Goal: Find specific page/section: Find specific page/section

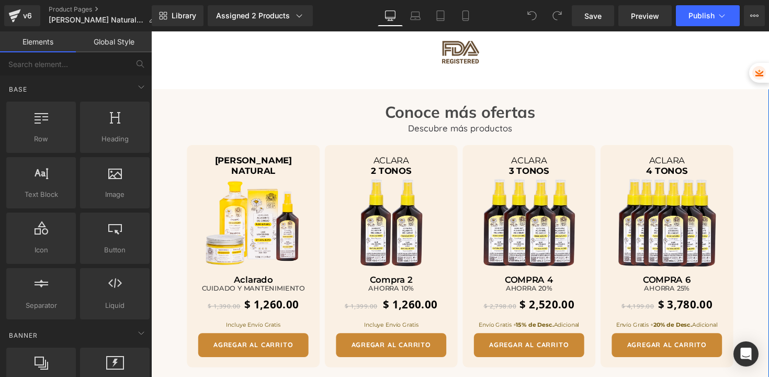
scroll to position [1944, 0]
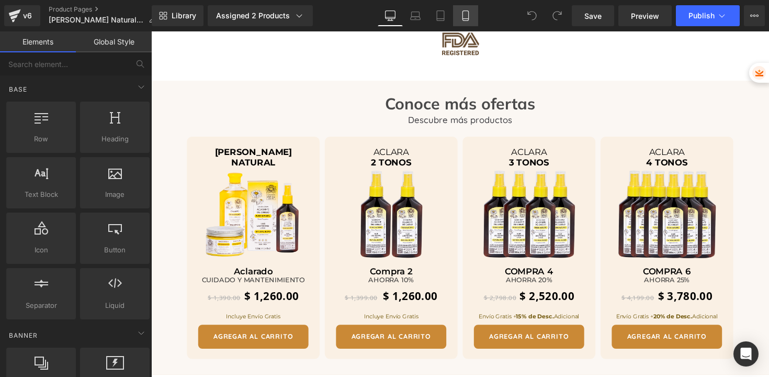
click at [468, 19] on icon at bounding box center [465, 15] width 10 height 10
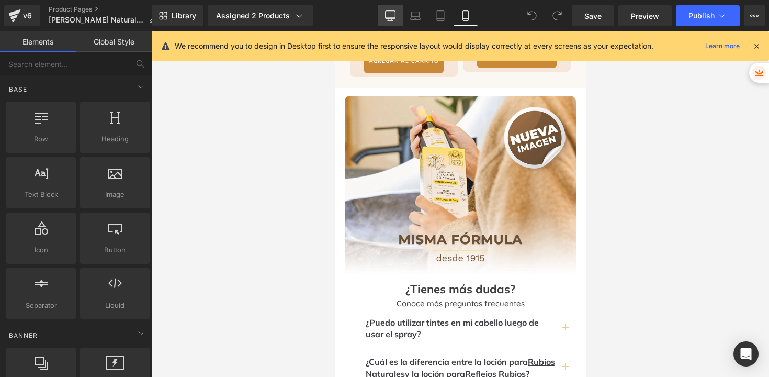
click at [390, 18] on icon at bounding box center [390, 15] width 10 height 8
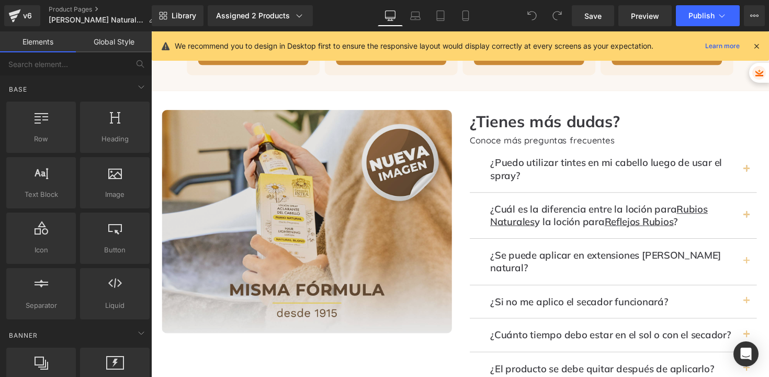
scroll to position [2212, 0]
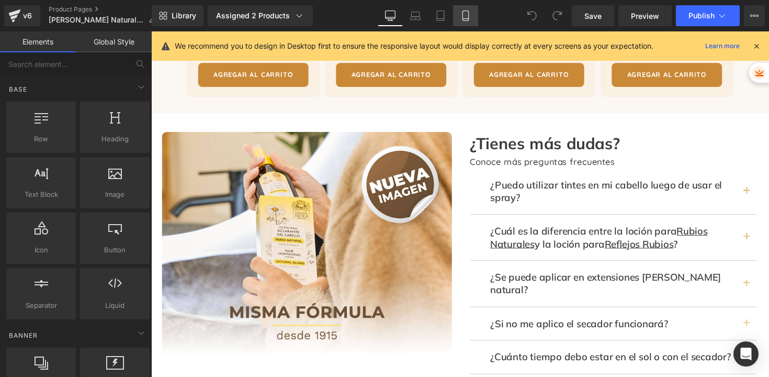
click at [466, 17] on icon at bounding box center [465, 15] width 10 height 10
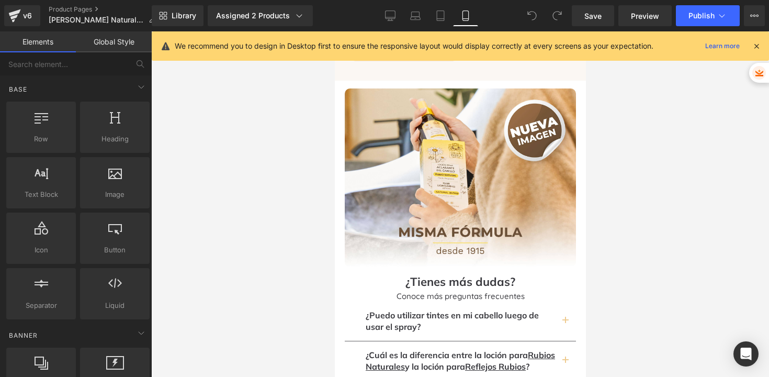
scroll to position [2606, 0]
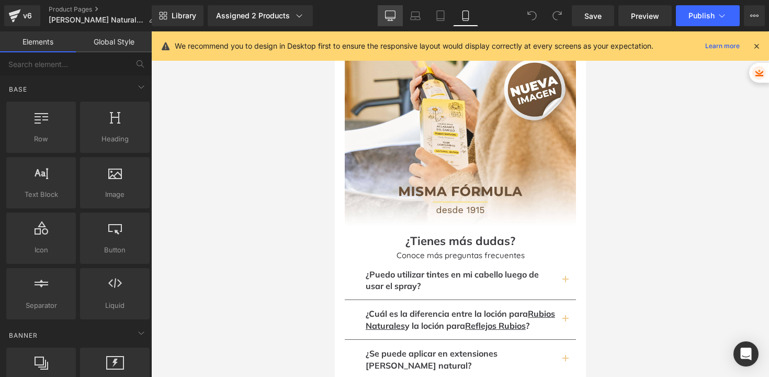
click at [385, 13] on icon at bounding box center [390, 15] width 10 height 8
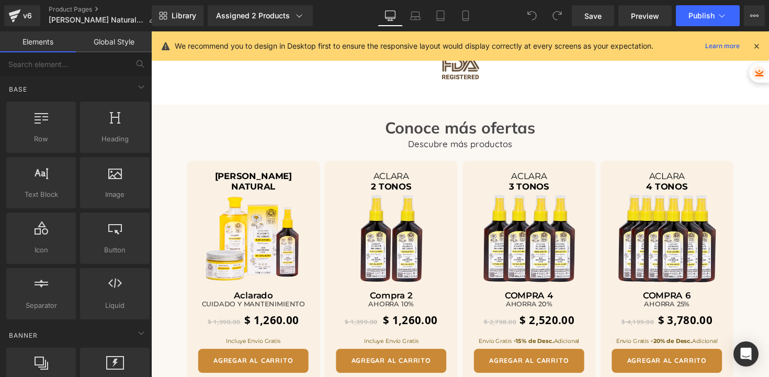
scroll to position [1961, 0]
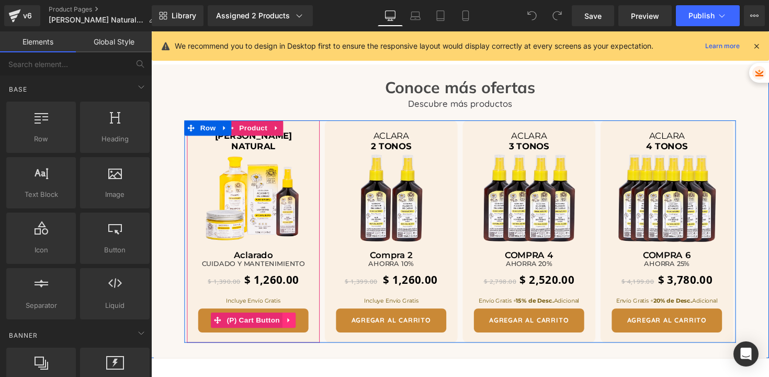
click at [286, 319] on link at bounding box center [293, 327] width 14 height 16
click at [242, 320] on span "(P) Cart Button" at bounding box center [256, 328] width 60 height 16
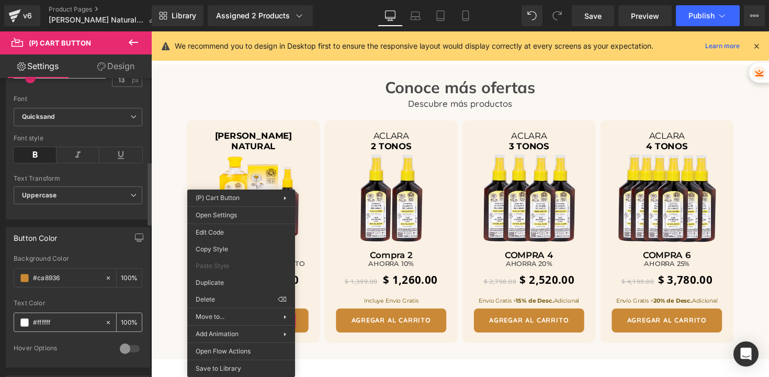
scroll to position [477, 0]
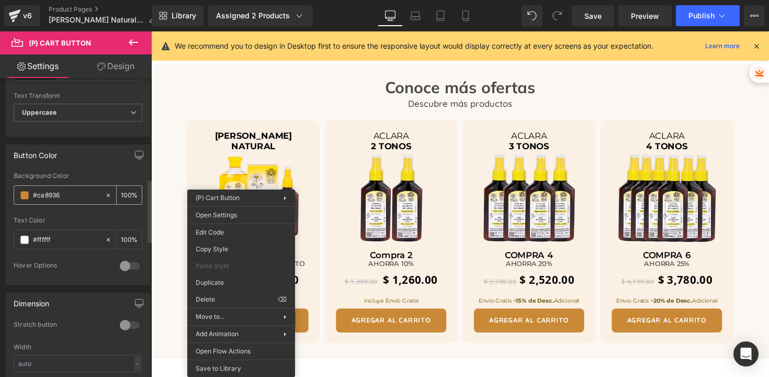
click at [82, 193] on input "#ca8936" at bounding box center [66, 195] width 67 height 12
click at [461, 12] on icon at bounding box center [465, 15] width 10 height 10
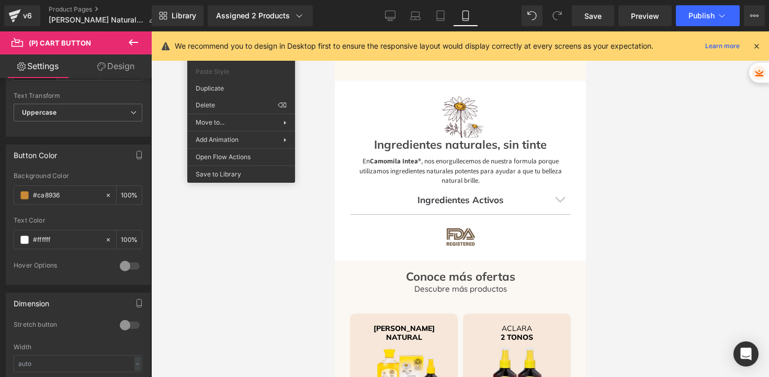
scroll to position [2118, 0]
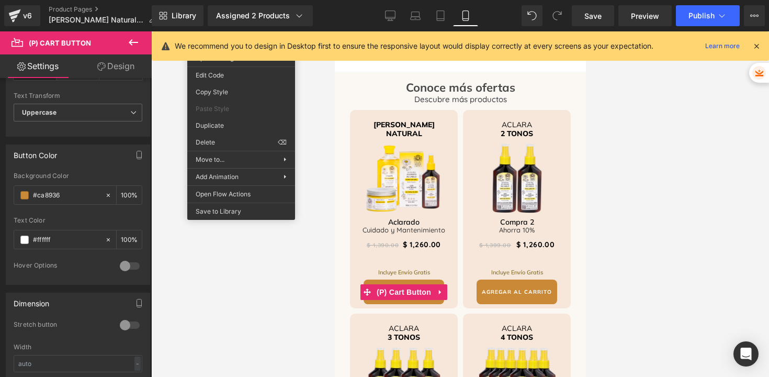
click at [758, 41] on icon at bounding box center [756, 45] width 9 height 9
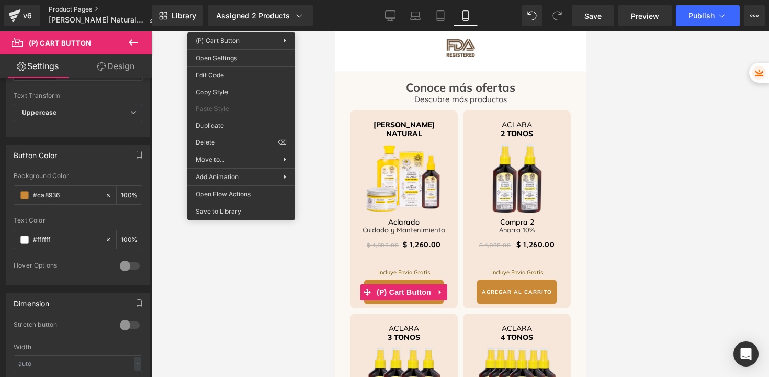
click at [84, 7] on link "Product Pages" at bounding box center [107, 9] width 116 height 8
